Goal: Find specific page/section: Find specific page/section

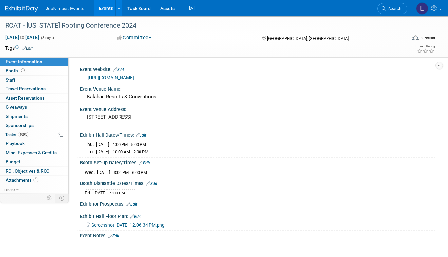
click at [105, 11] on link "Events" at bounding box center [106, 8] width 24 height 16
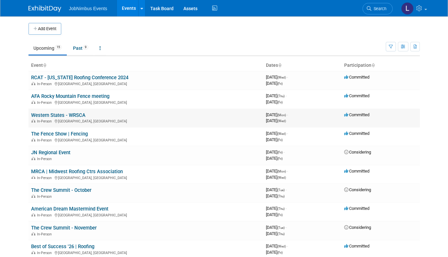
click at [71, 112] on link "Western States - WRSCA" at bounding box center [58, 115] width 54 height 6
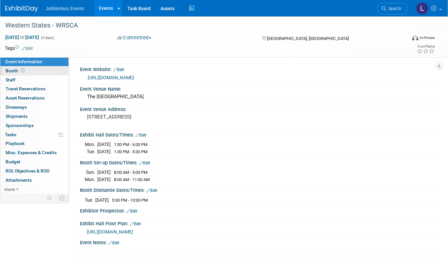
click at [24, 70] on span at bounding box center [23, 70] width 6 height 5
